Goal: Share content

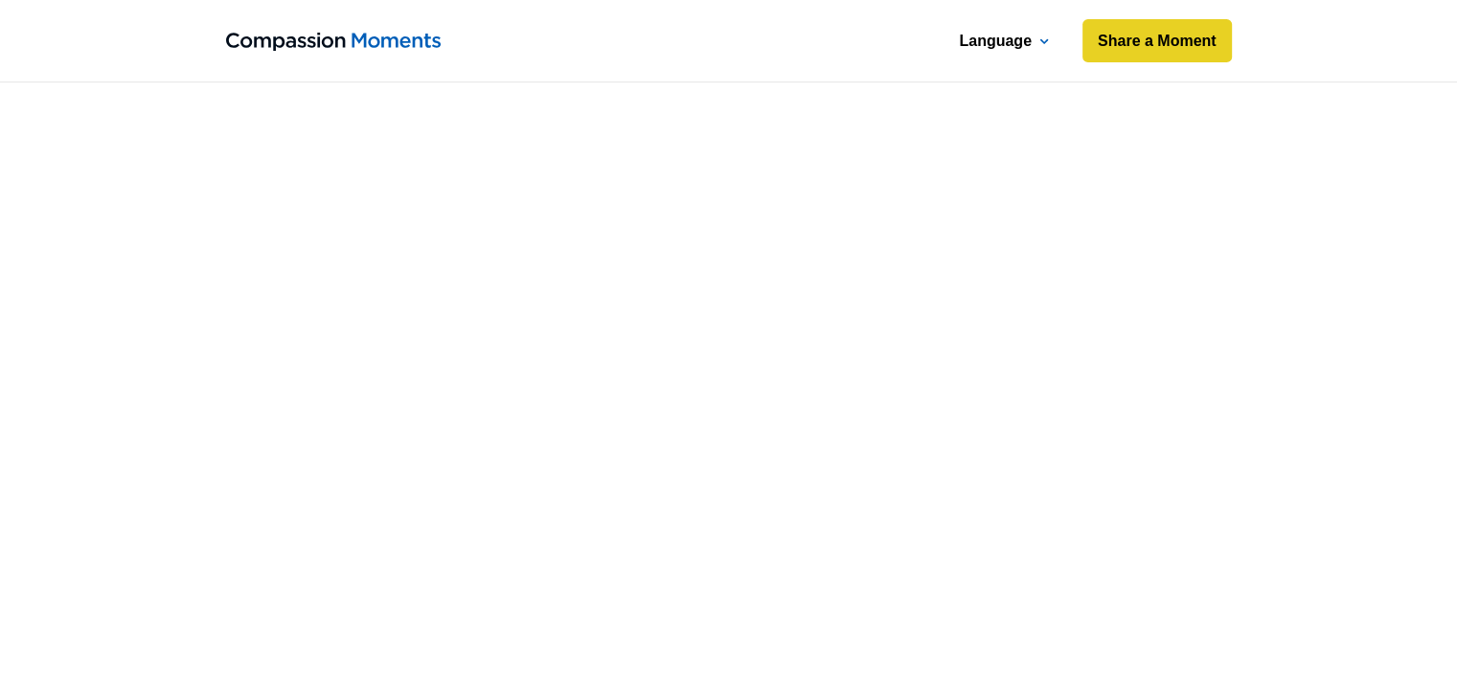
click at [1046, 45] on div at bounding box center [1045, 40] width 10 height 26
click at [1043, 40] on icon at bounding box center [1045, 41] width 10 height 7
click at [1044, 35] on div at bounding box center [1045, 40] width 10 height 26
click at [1112, 54] on link "Share a Moment" at bounding box center [1157, 41] width 156 height 46
click at [1043, 36] on div at bounding box center [1045, 40] width 10 height 26
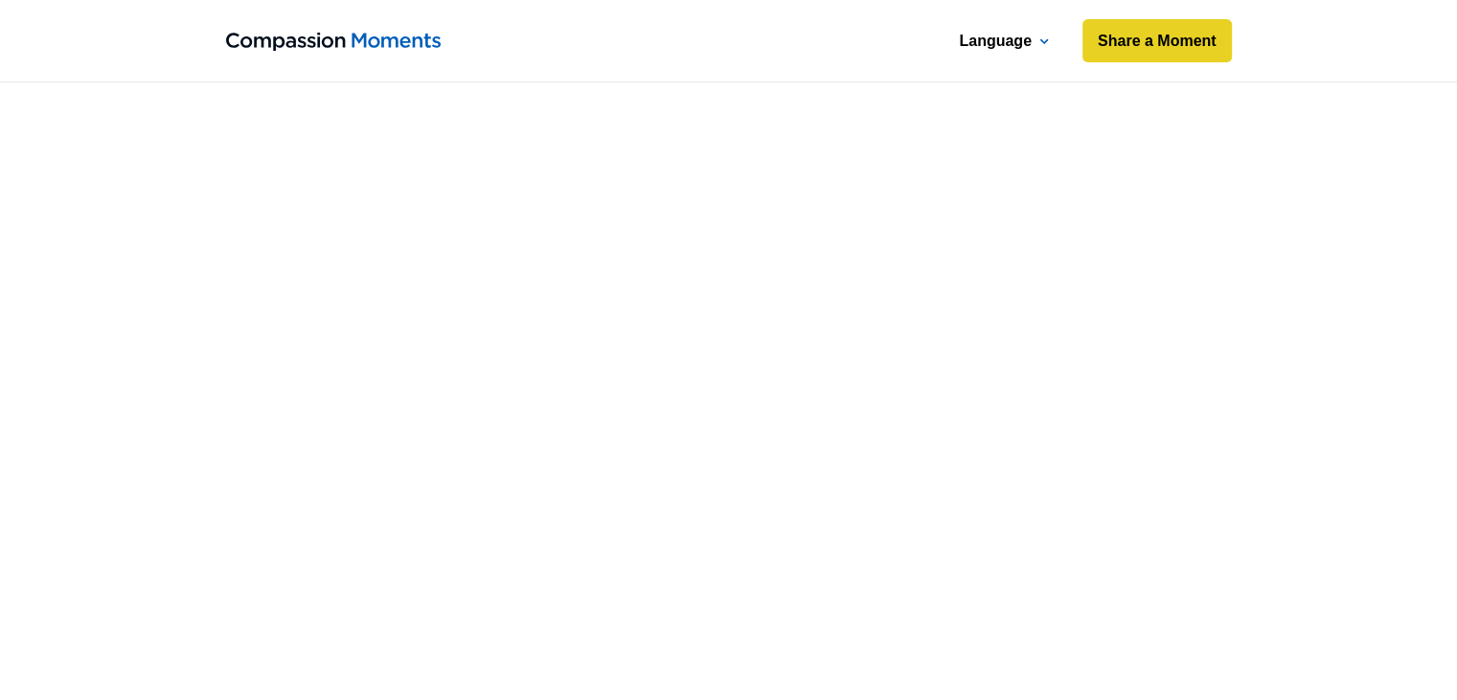
click at [1043, 36] on div at bounding box center [1045, 40] width 10 height 26
click at [1100, 35] on link "Share a Moment" at bounding box center [1157, 41] width 156 height 46
click at [1043, 43] on icon at bounding box center [1045, 41] width 10 height 7
click at [1142, 46] on link "Share a Moment" at bounding box center [1157, 41] width 156 height 46
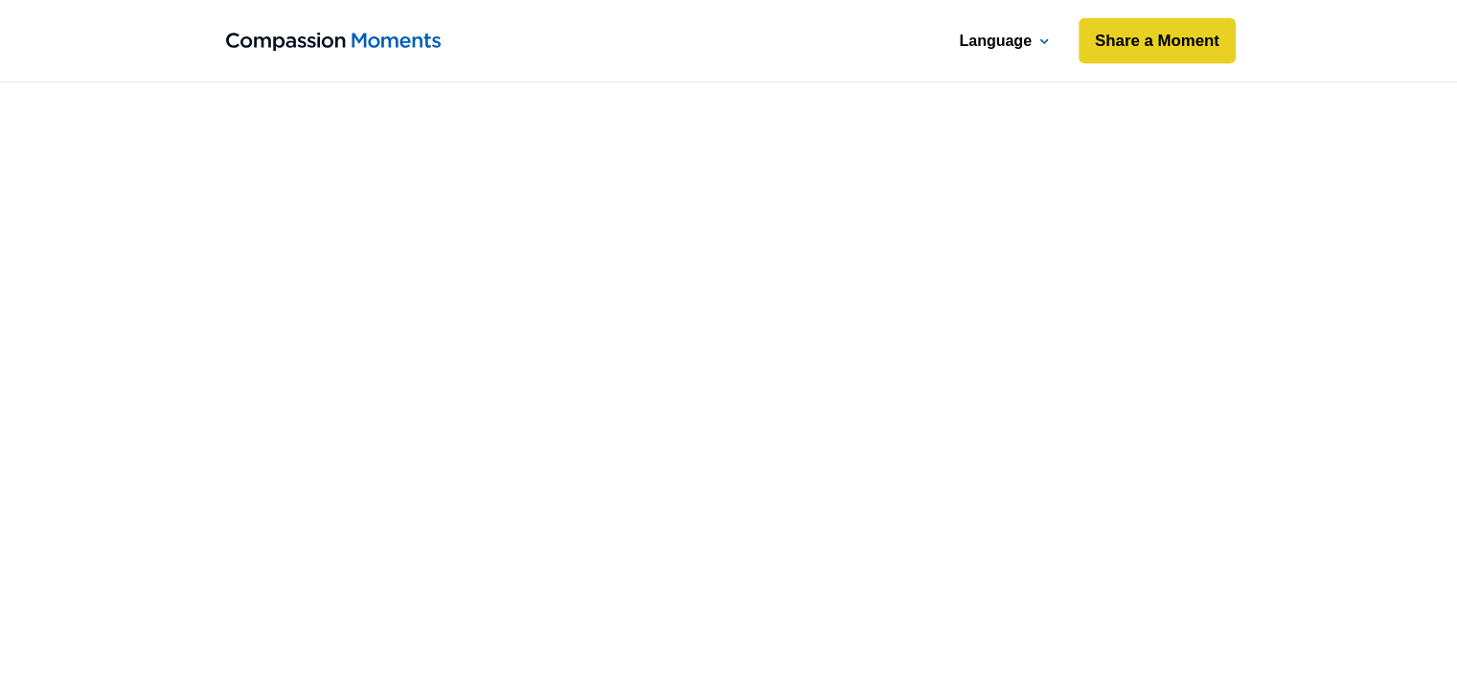
click at [1147, 38] on link "Share a Moment" at bounding box center [1157, 41] width 156 height 46
click at [1108, 46] on link "Bagi Momen" at bounding box center [1166, 41] width 138 height 46
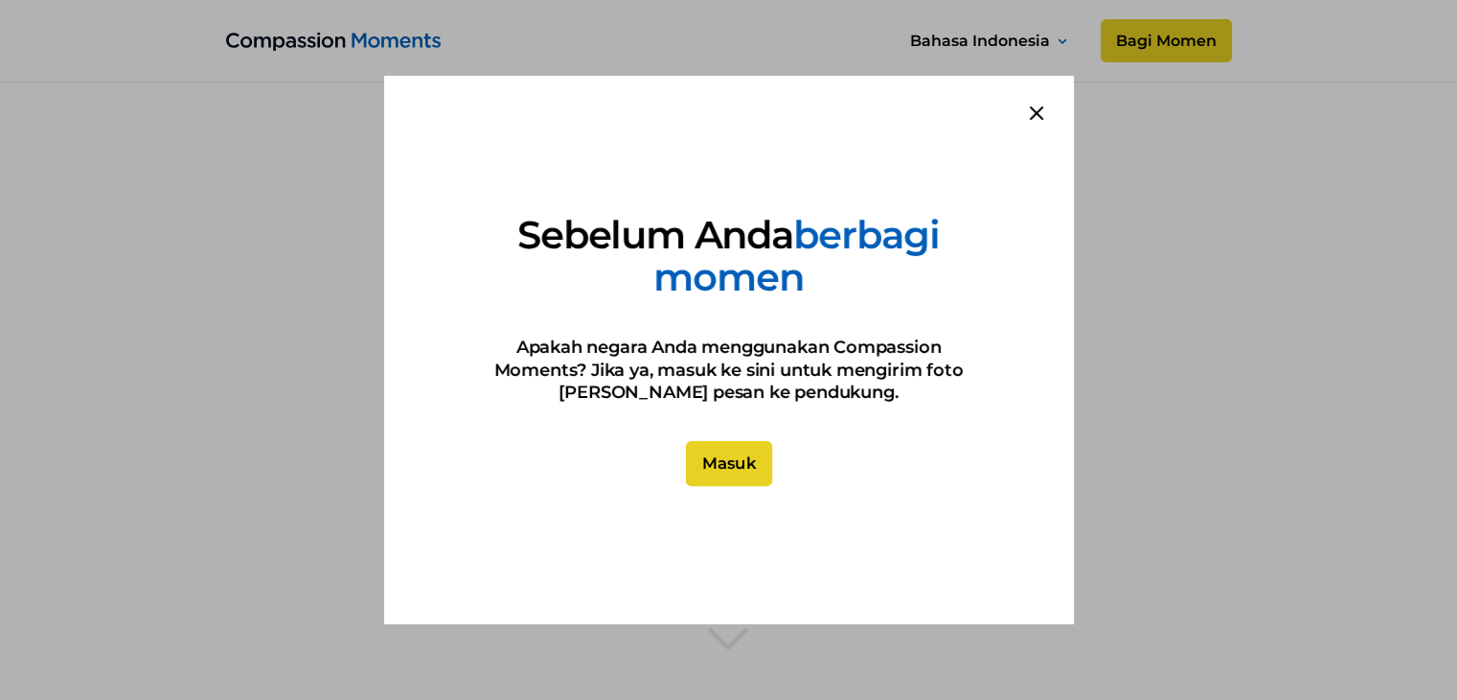
click at [748, 460] on link "Masuk" at bounding box center [728, 464] width 86 height 46
click at [723, 646] on div at bounding box center [728, 350] width 1457 height 700
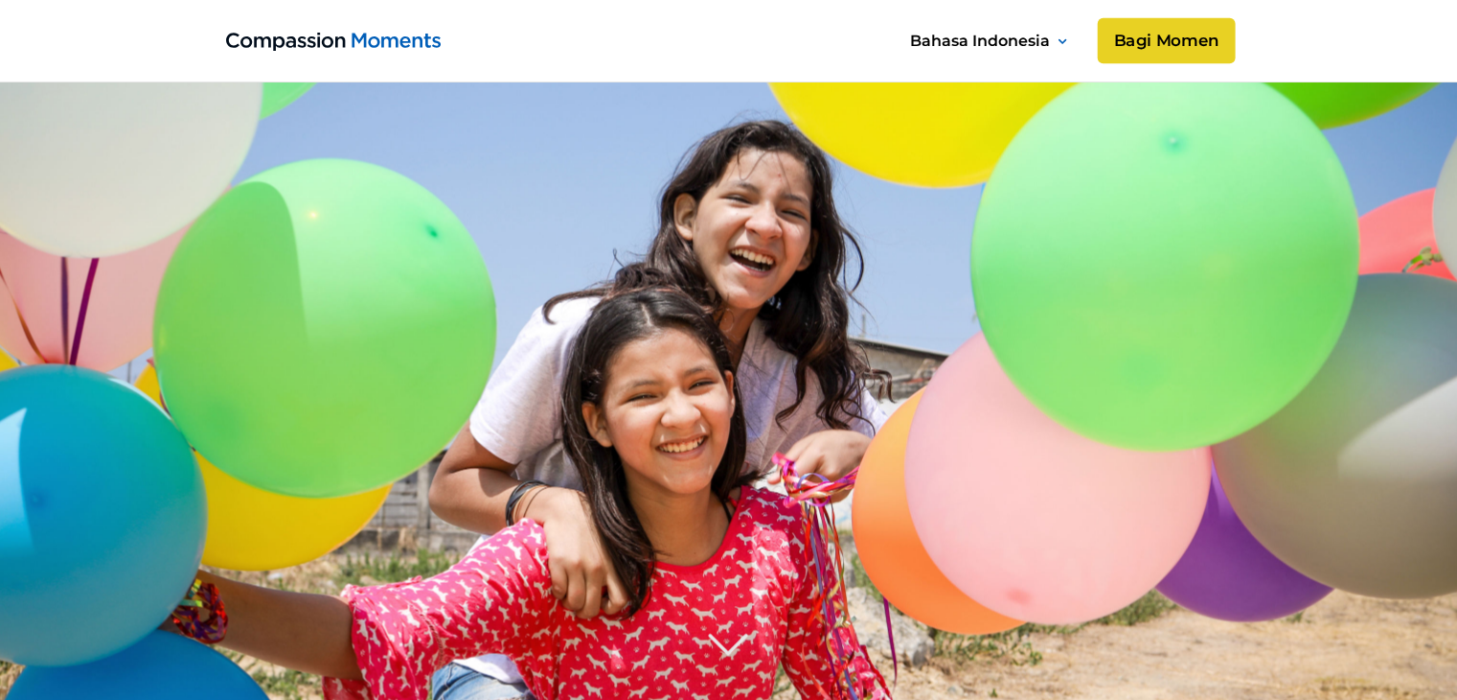
click at [1155, 35] on link "Bagi Momen" at bounding box center [1166, 41] width 138 height 46
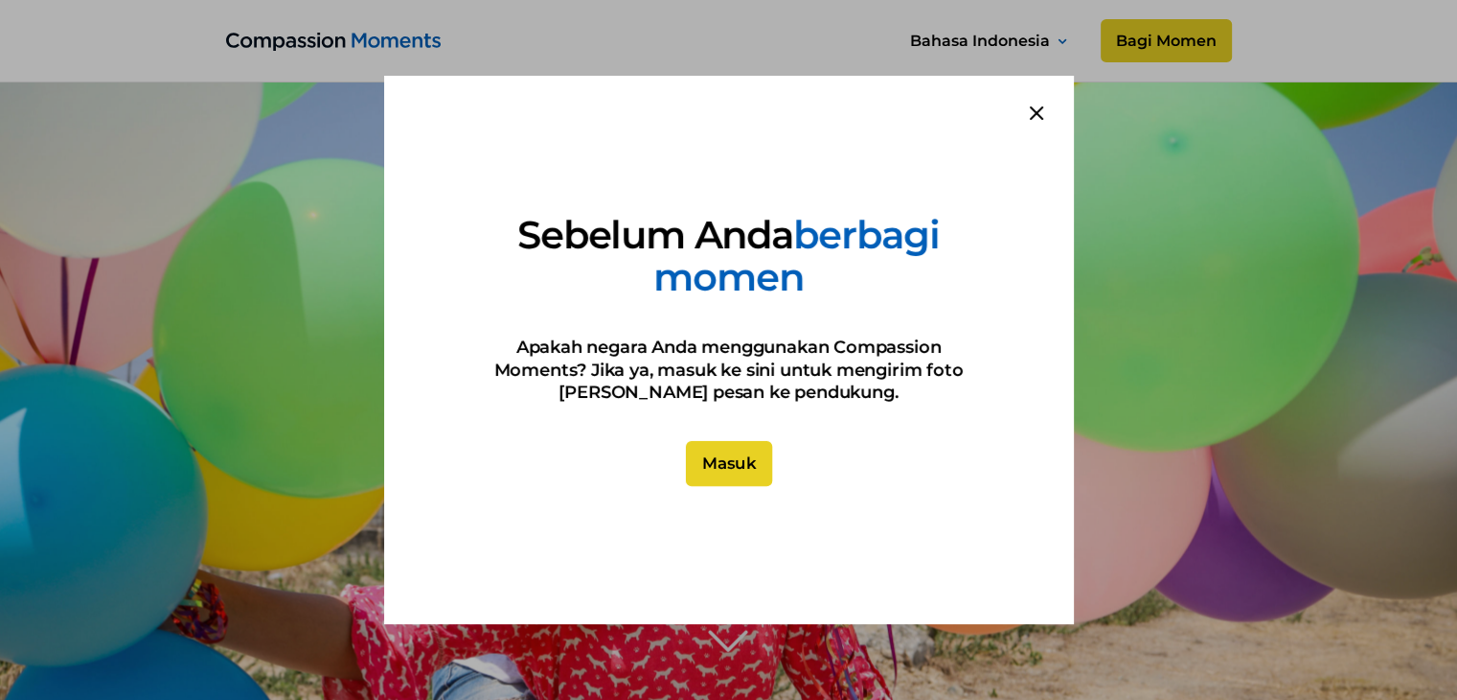
click at [736, 462] on link "Masuk" at bounding box center [728, 464] width 86 height 46
click at [736, 461] on link "Masuk" at bounding box center [728, 464] width 86 height 46
